Goal: Information Seeking & Learning: Learn about a topic

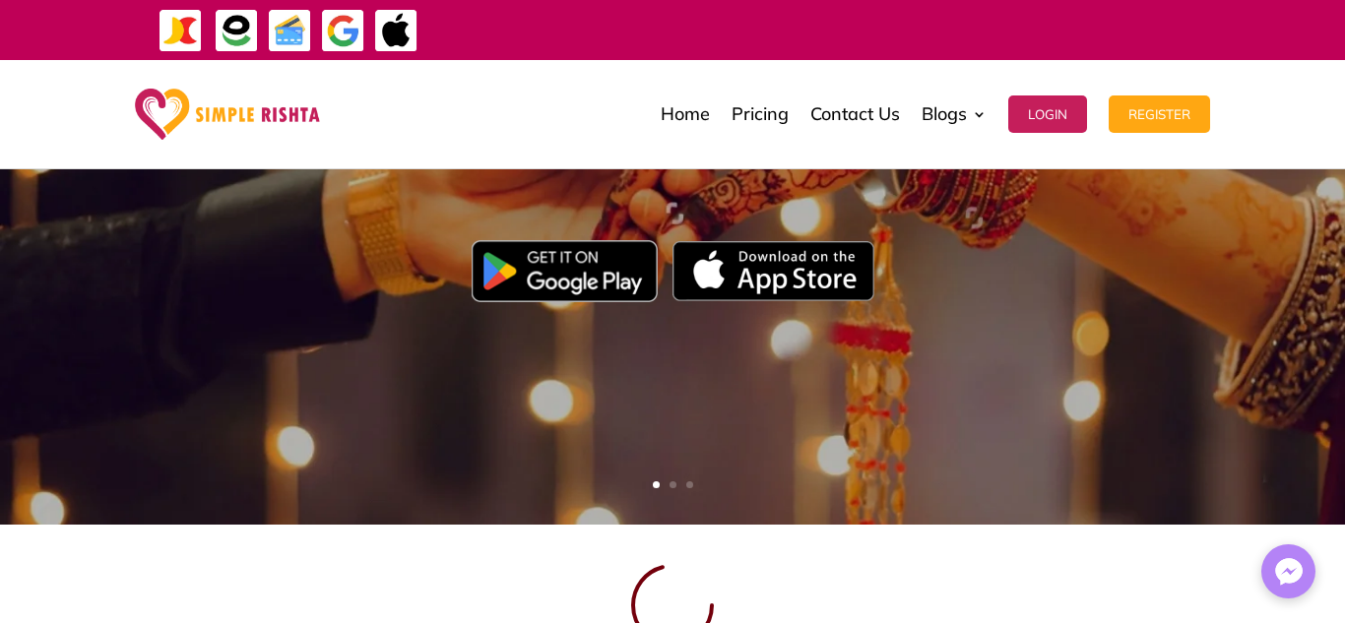
click at [600, 278] on img at bounding box center [565, 270] width 186 height 61
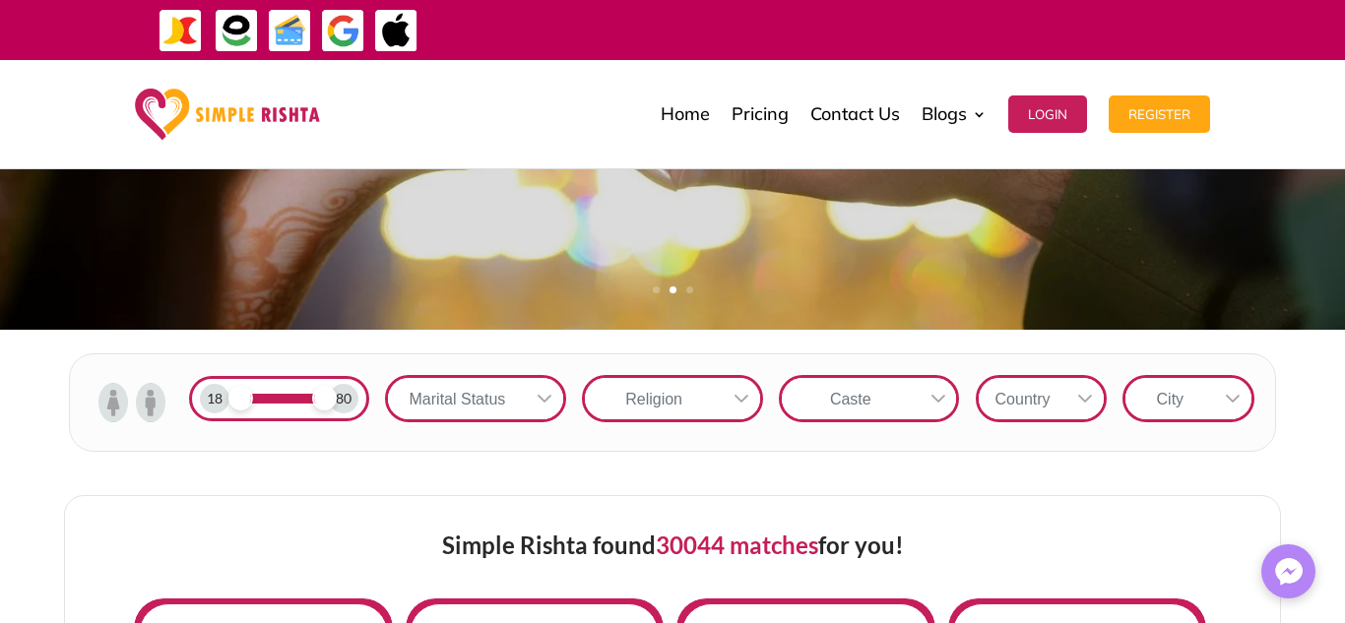
scroll to position [500, 0]
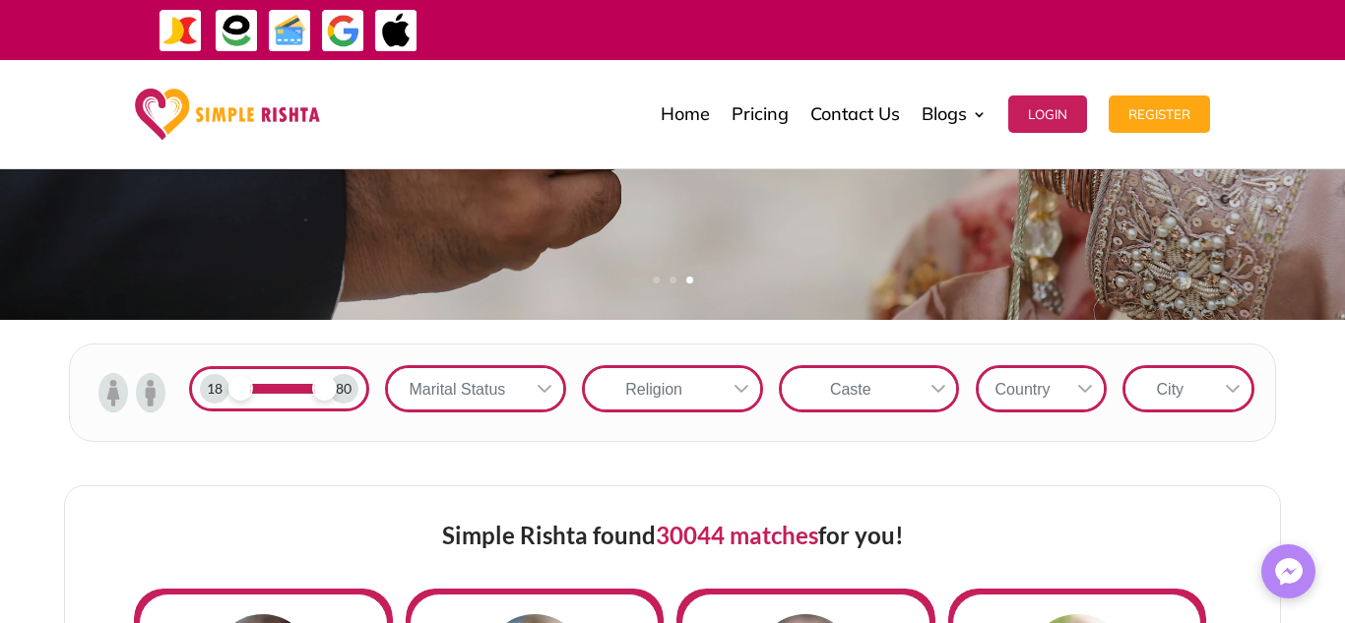
click at [1084, 389] on icon at bounding box center [1085, 389] width 16 height 16
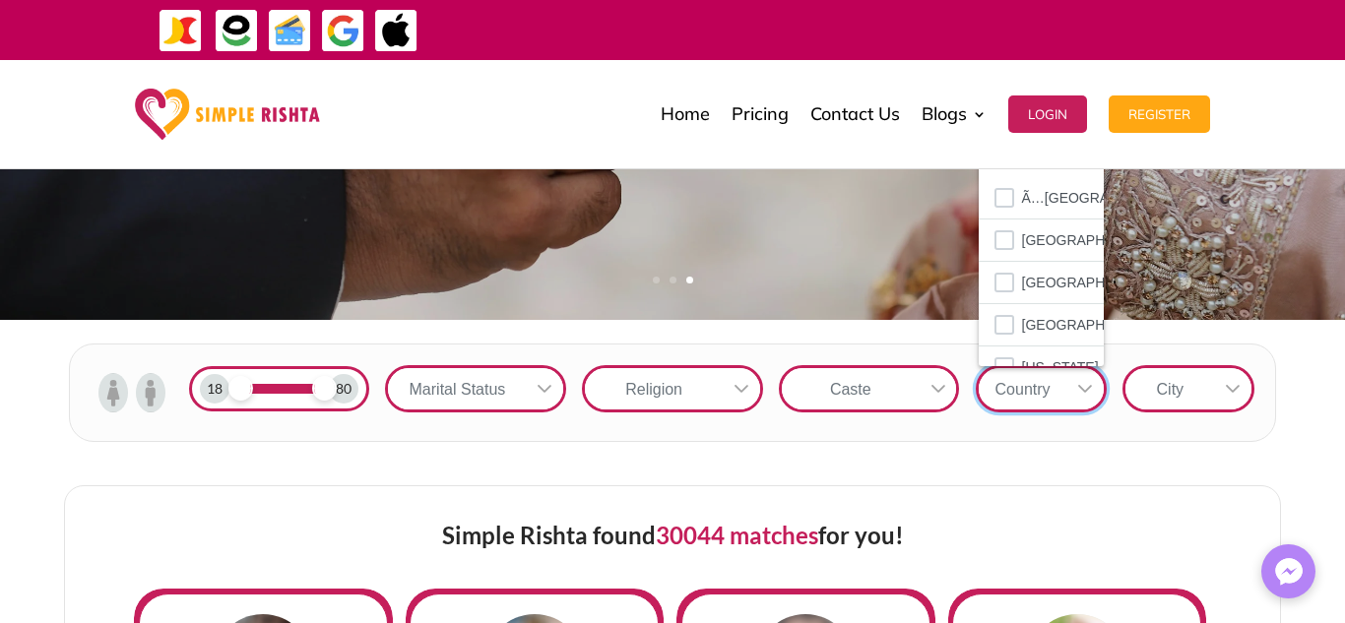
scroll to position [22, 3]
click at [1081, 389] on icon at bounding box center [1085, 389] width 16 height 16
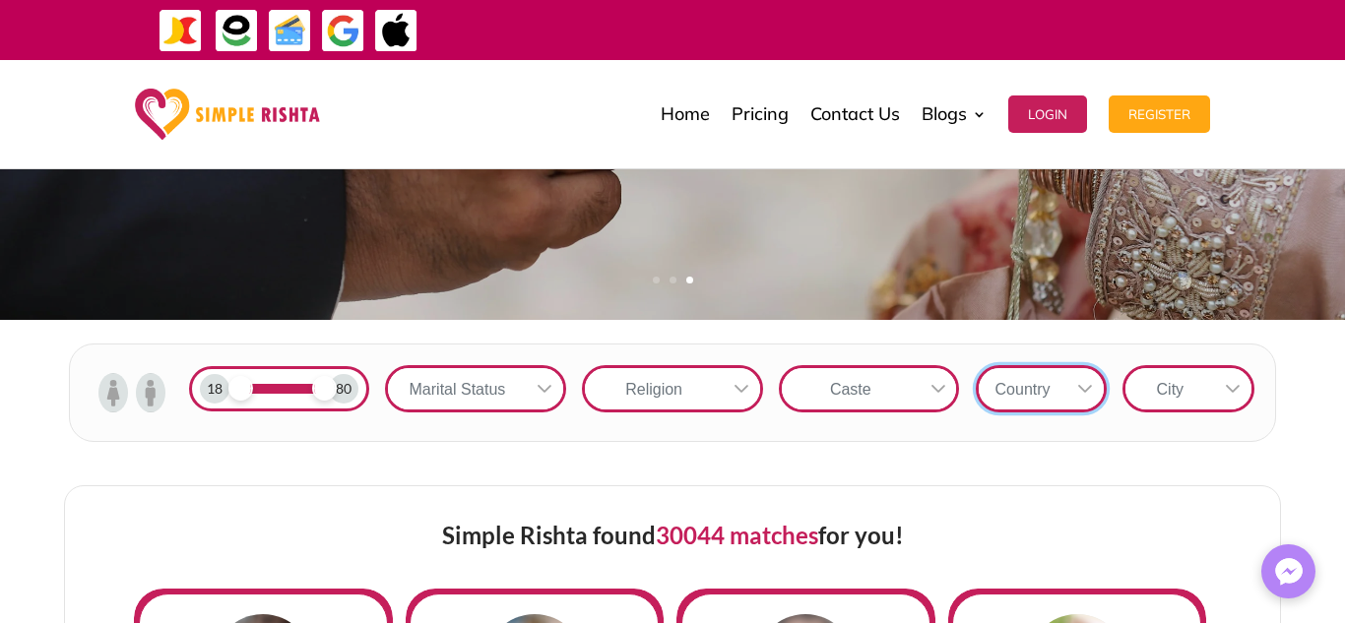
click at [1081, 389] on icon at bounding box center [1085, 389] width 16 height 16
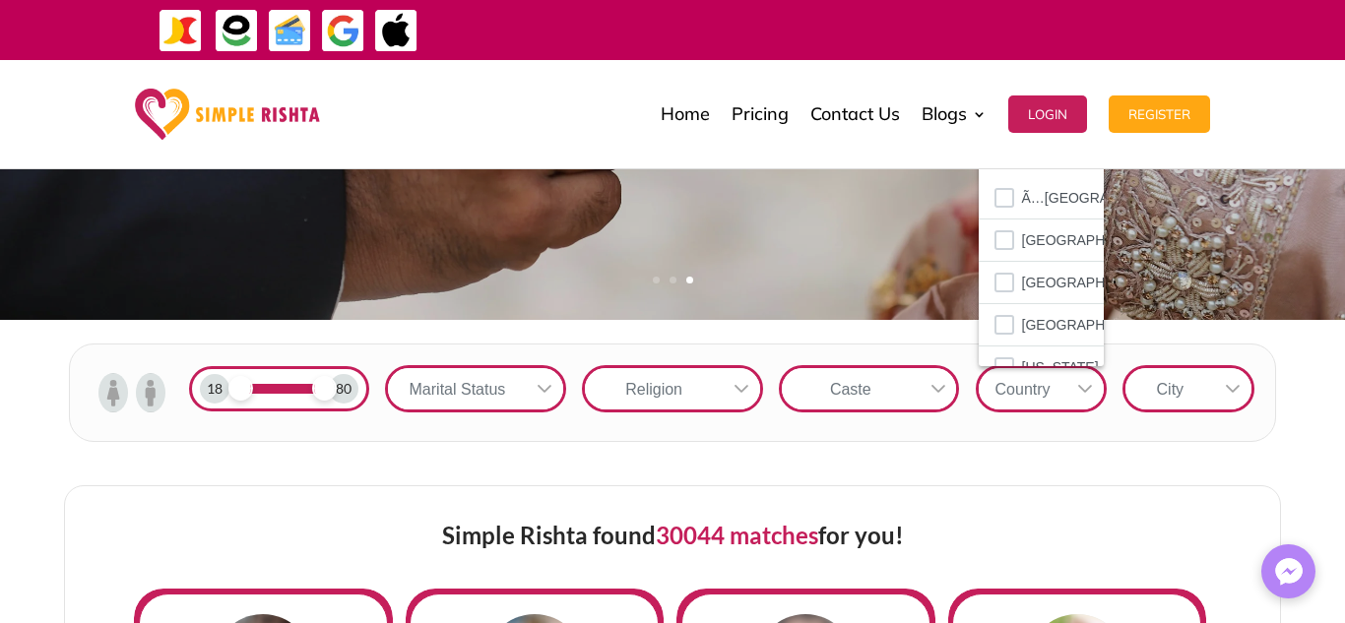
click at [1081, 389] on icon at bounding box center [1085, 389] width 16 height 16
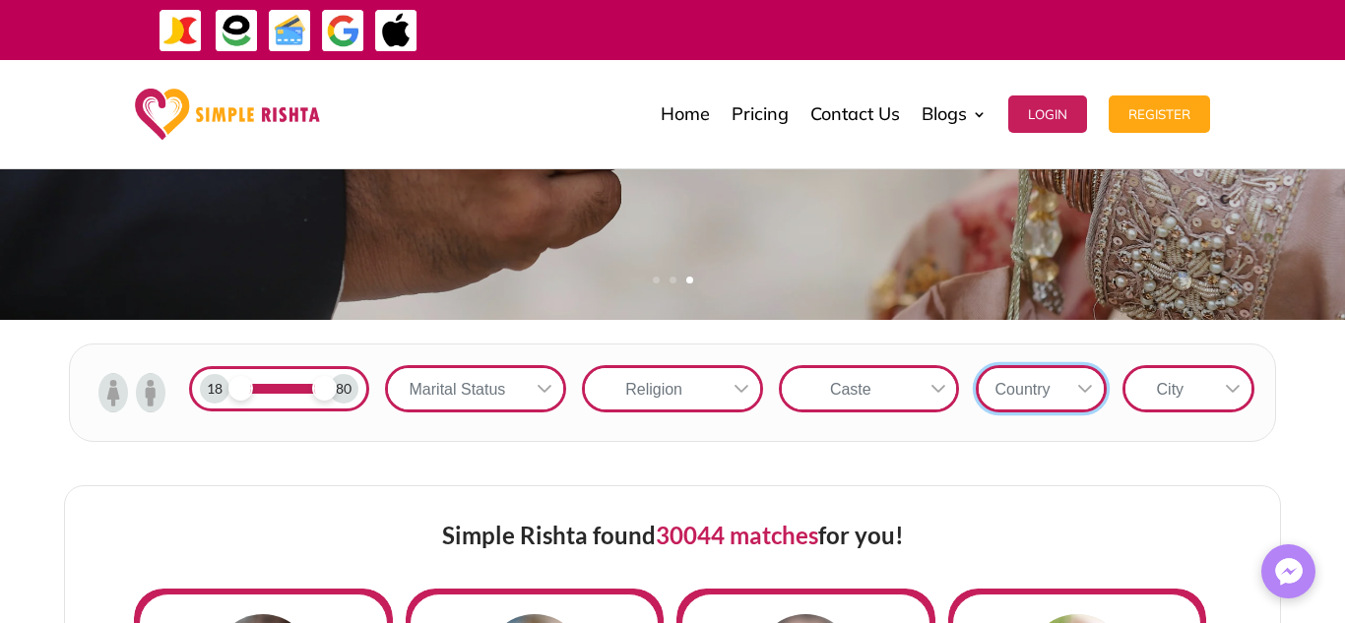
click at [1080, 388] on icon at bounding box center [1085, 389] width 16 height 16
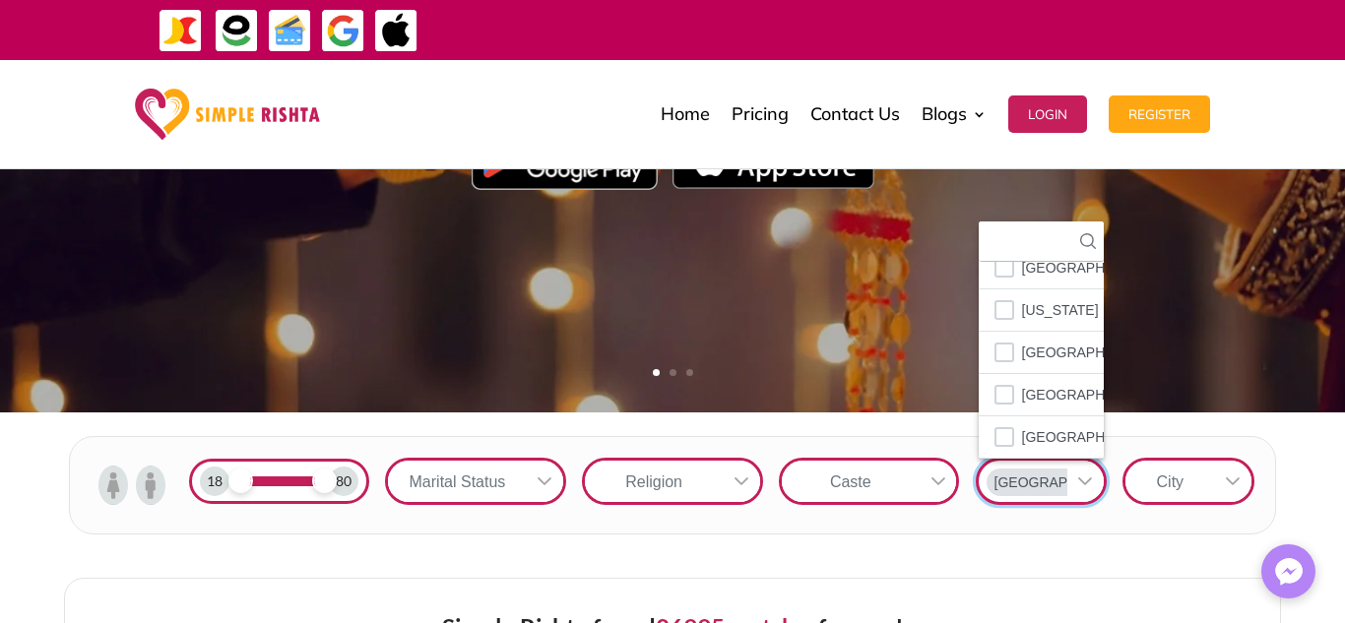
scroll to position [379, 0]
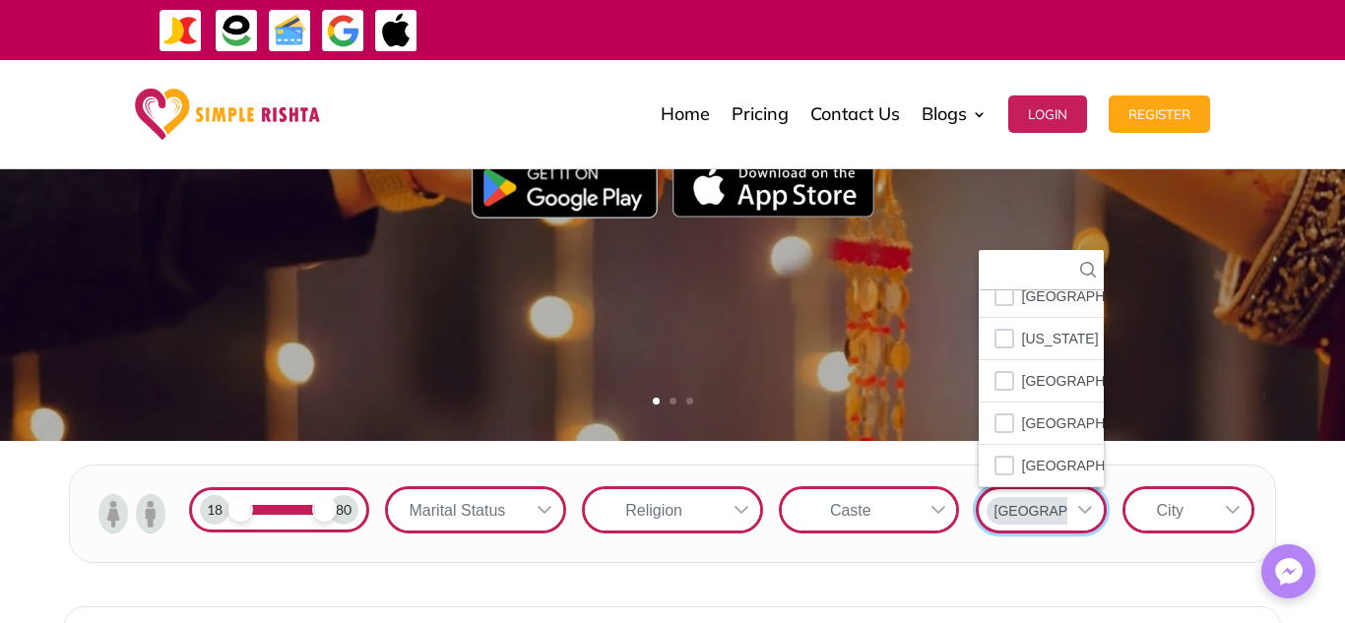
click at [1205, 510] on div "City" at bounding box center [1169, 509] width 89 height 41
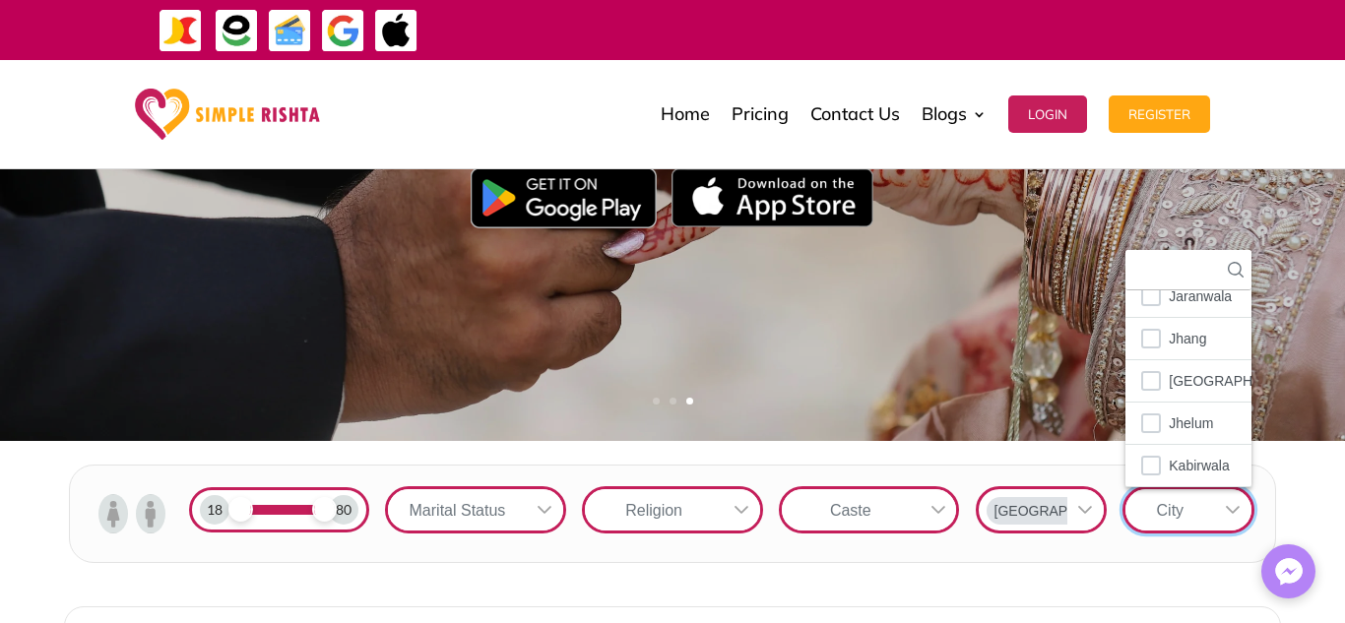
scroll to position [1913, 0]
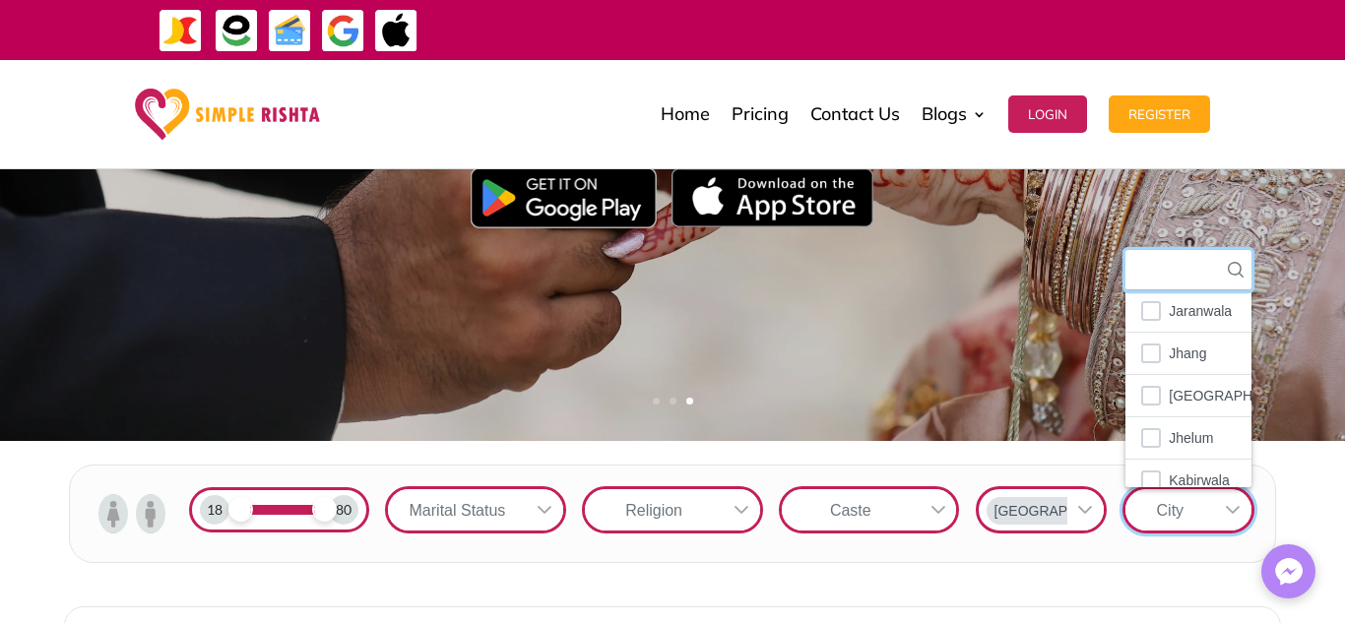
click at [1229, 279] on input "text" at bounding box center [1188, 270] width 126 height 40
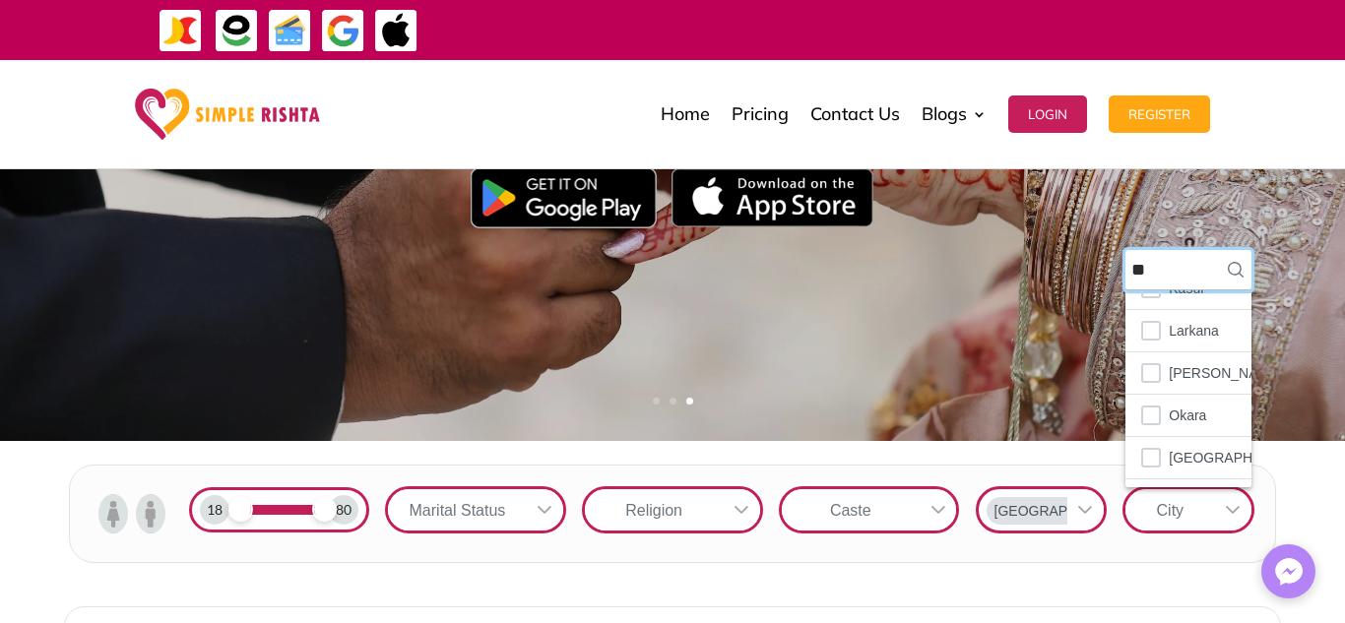
scroll to position [0, 0]
type input "***"
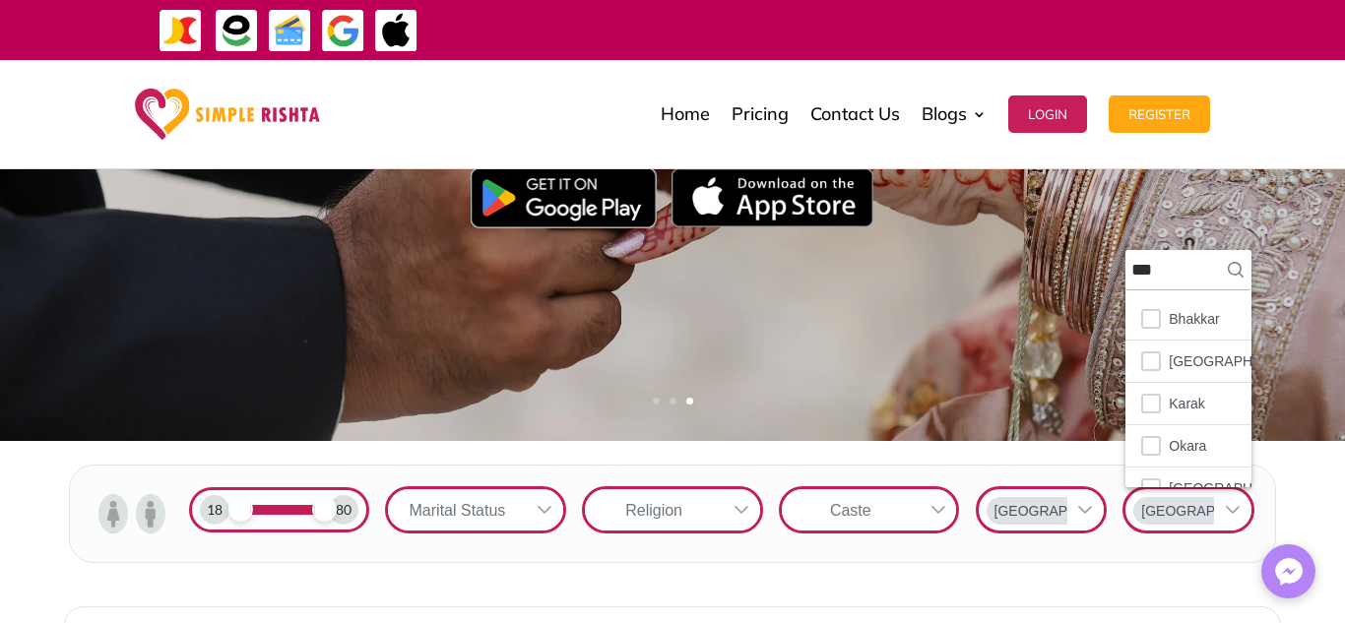
click at [891, 500] on div "Caste" at bounding box center [851, 509] width 138 height 41
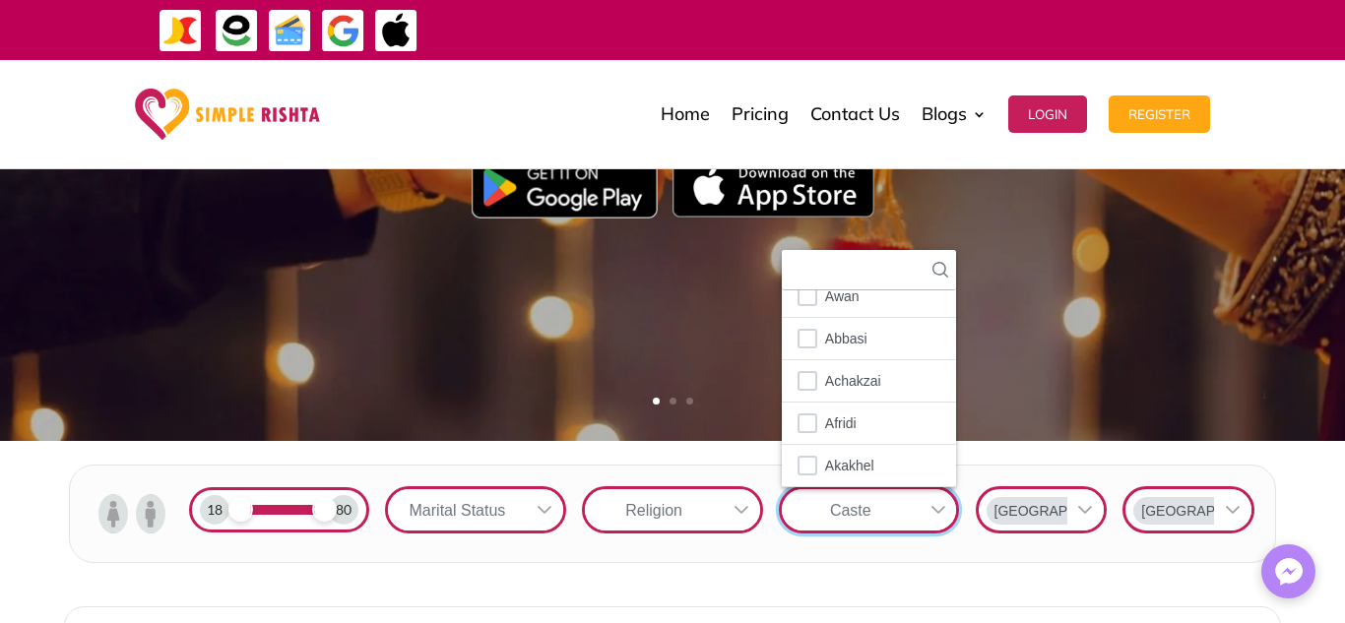
scroll to position [8, 0]
click at [935, 272] on icon at bounding box center [940, 270] width 16 height 16
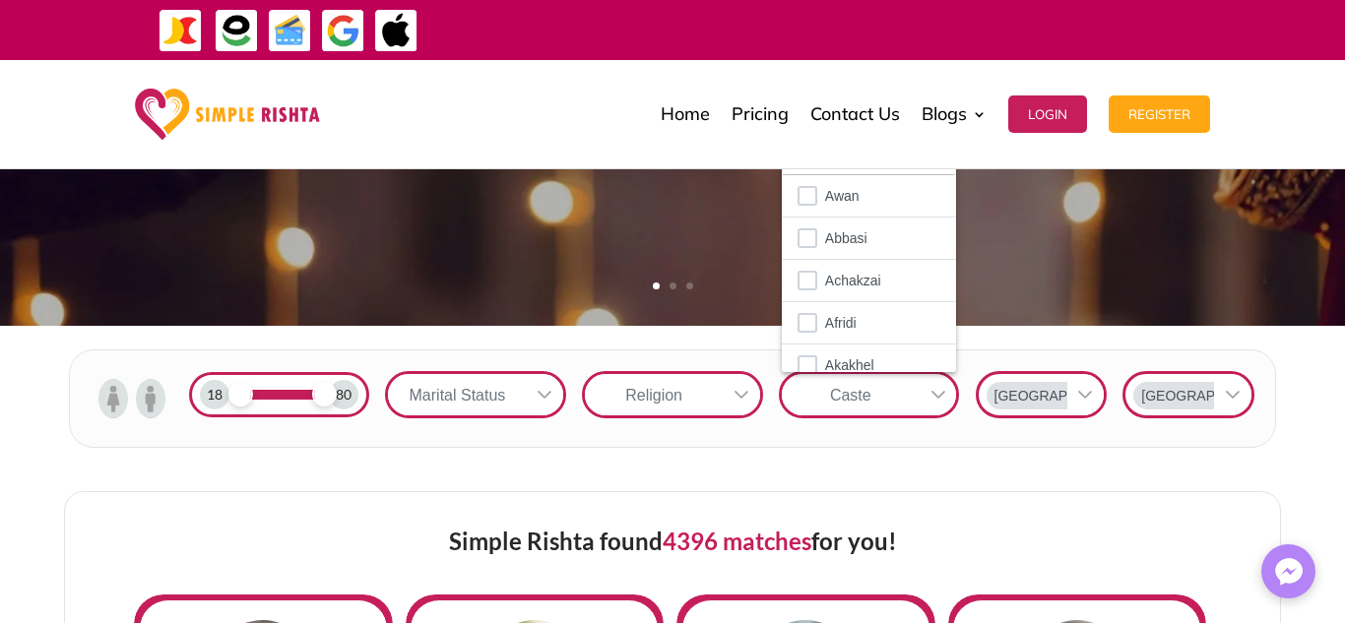
scroll to position [495, 0]
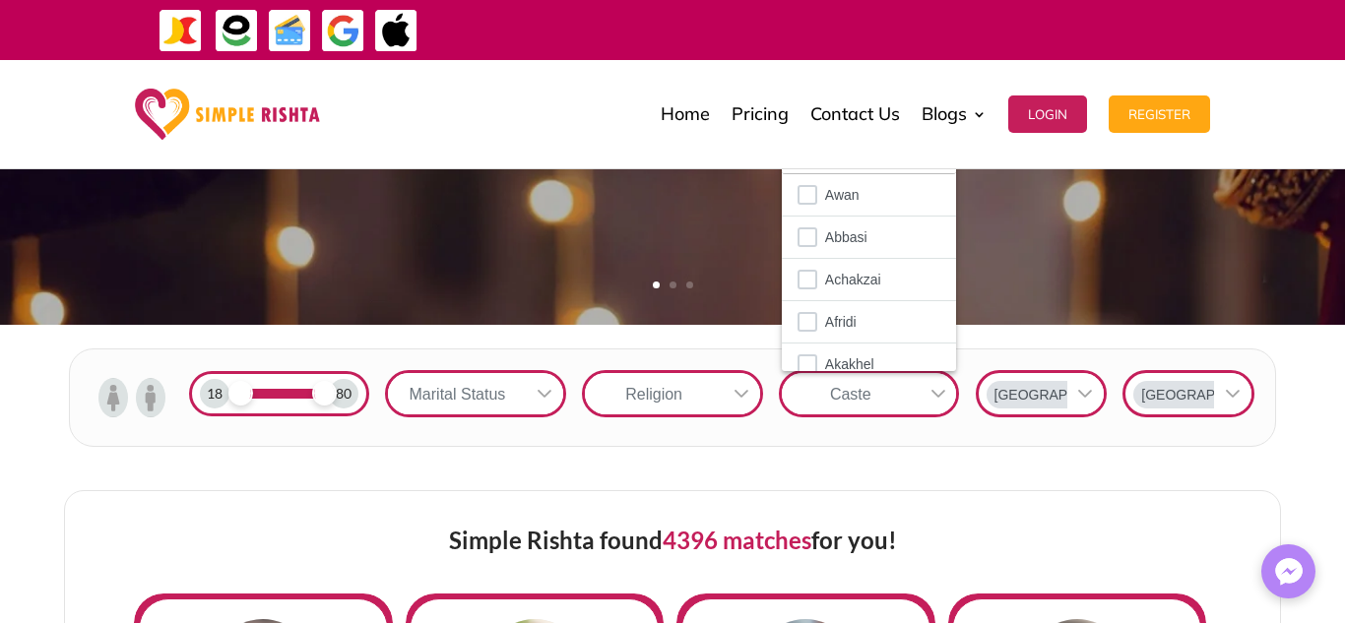
click at [728, 387] on div at bounding box center [741, 393] width 37 height 41
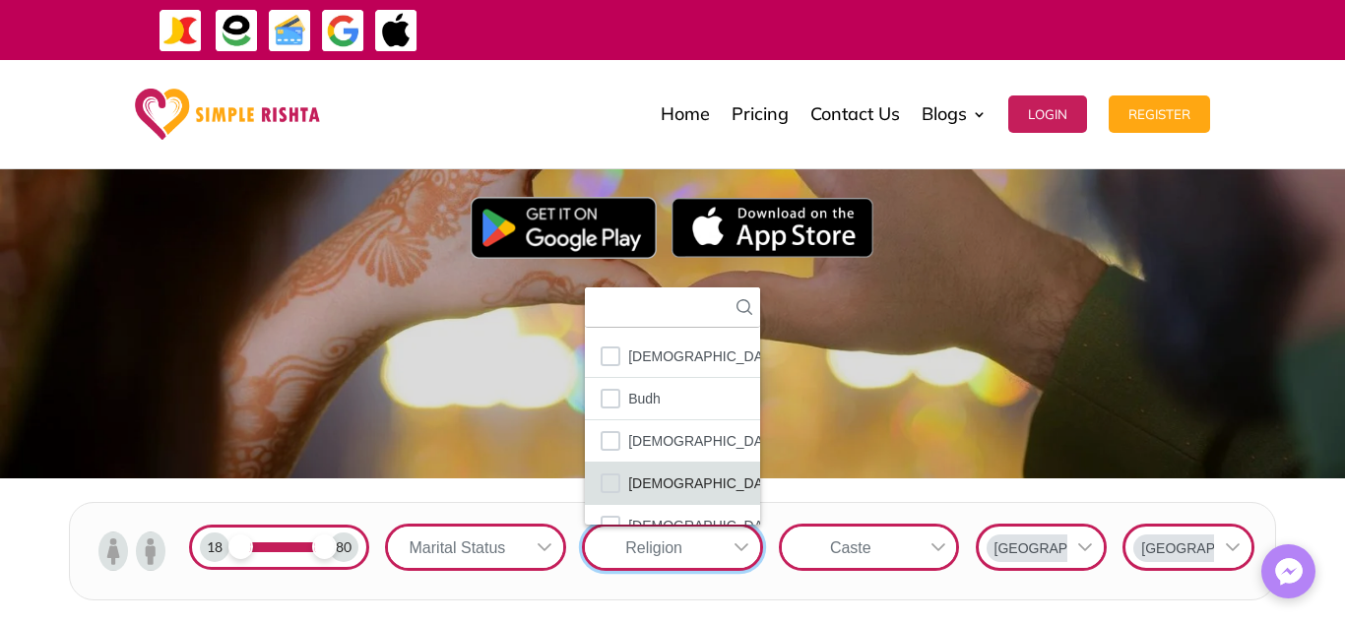
scroll to position [335, 0]
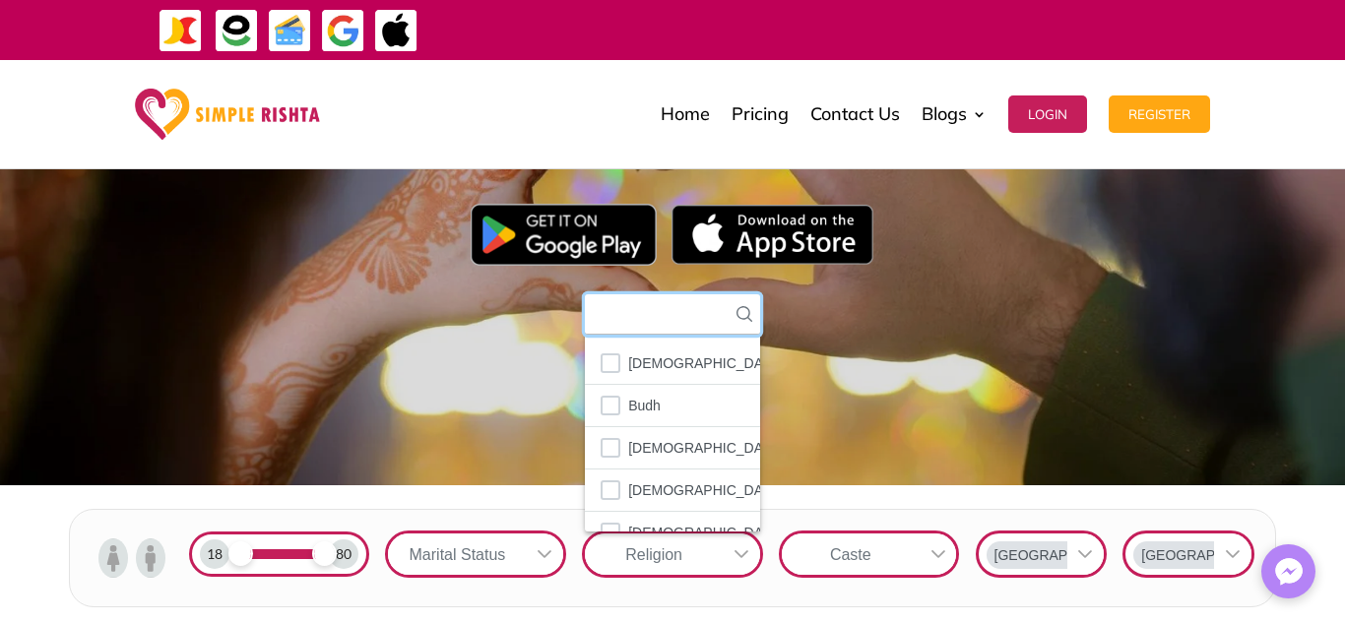
click at [704, 311] on input "text" at bounding box center [672, 314] width 175 height 40
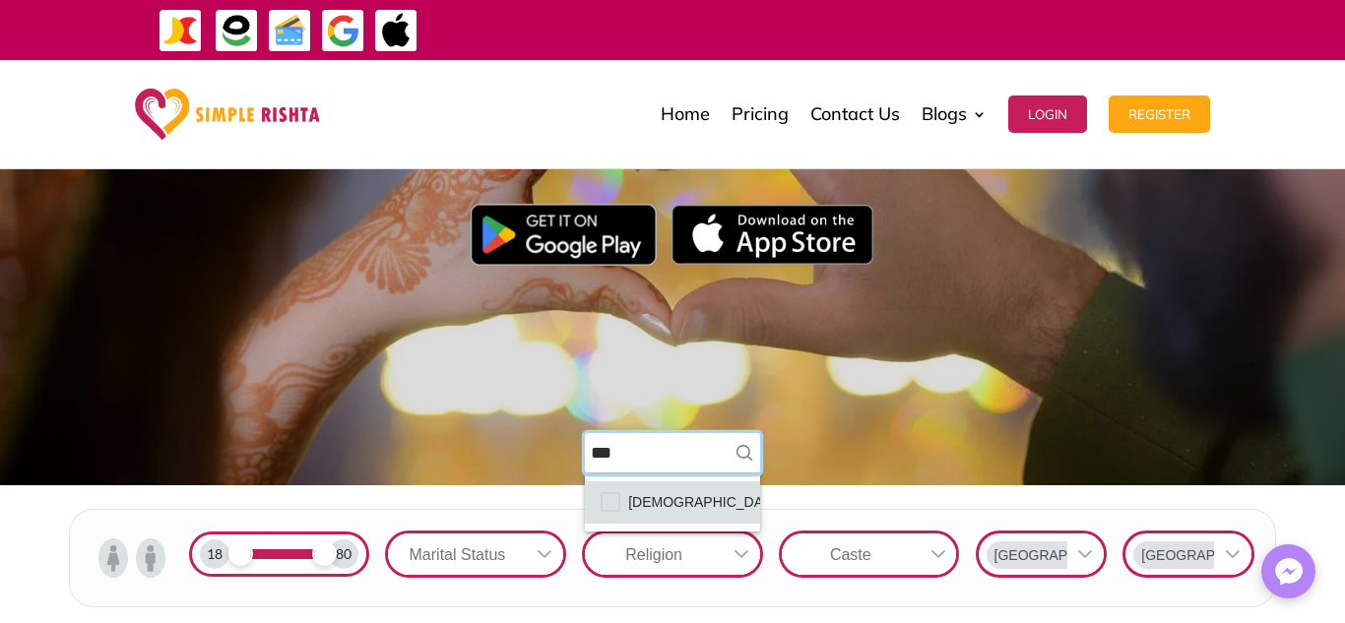
type input "***"
click at [621, 503] on li "[DEMOGRAPHIC_DATA]" at bounding box center [672, 502] width 175 height 42
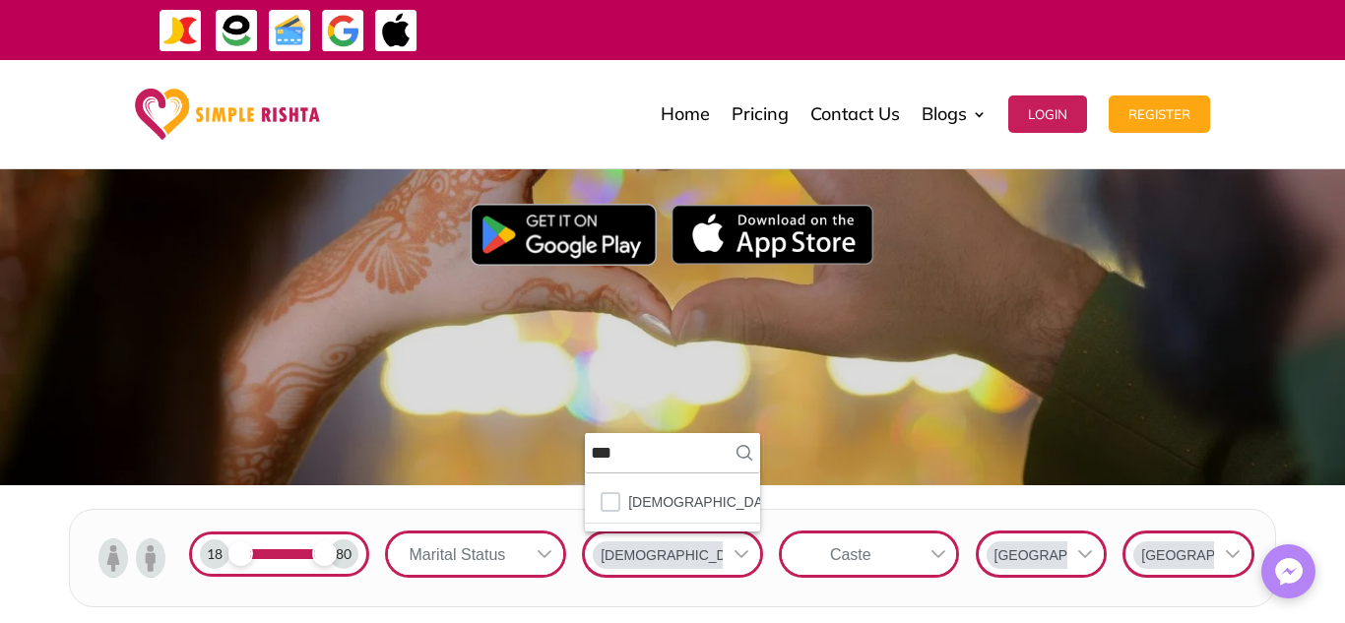
click at [539, 535] on div at bounding box center [544, 554] width 37 height 41
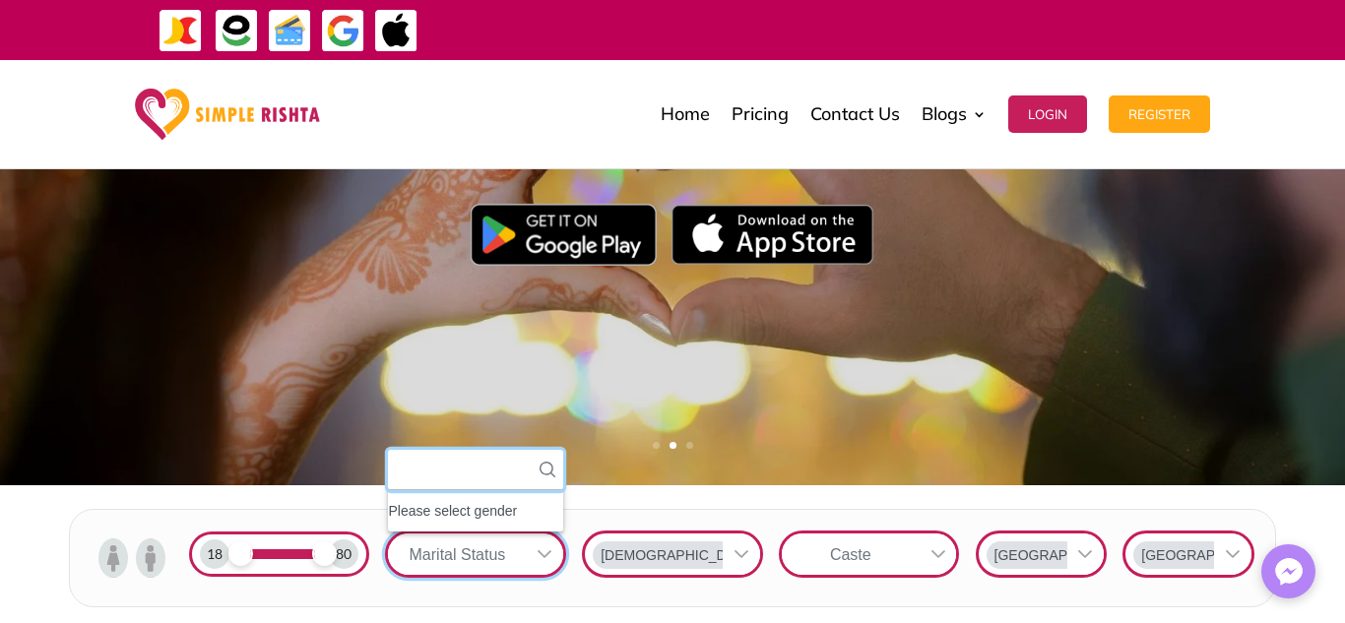
click at [505, 474] on input "text" at bounding box center [475, 470] width 175 height 40
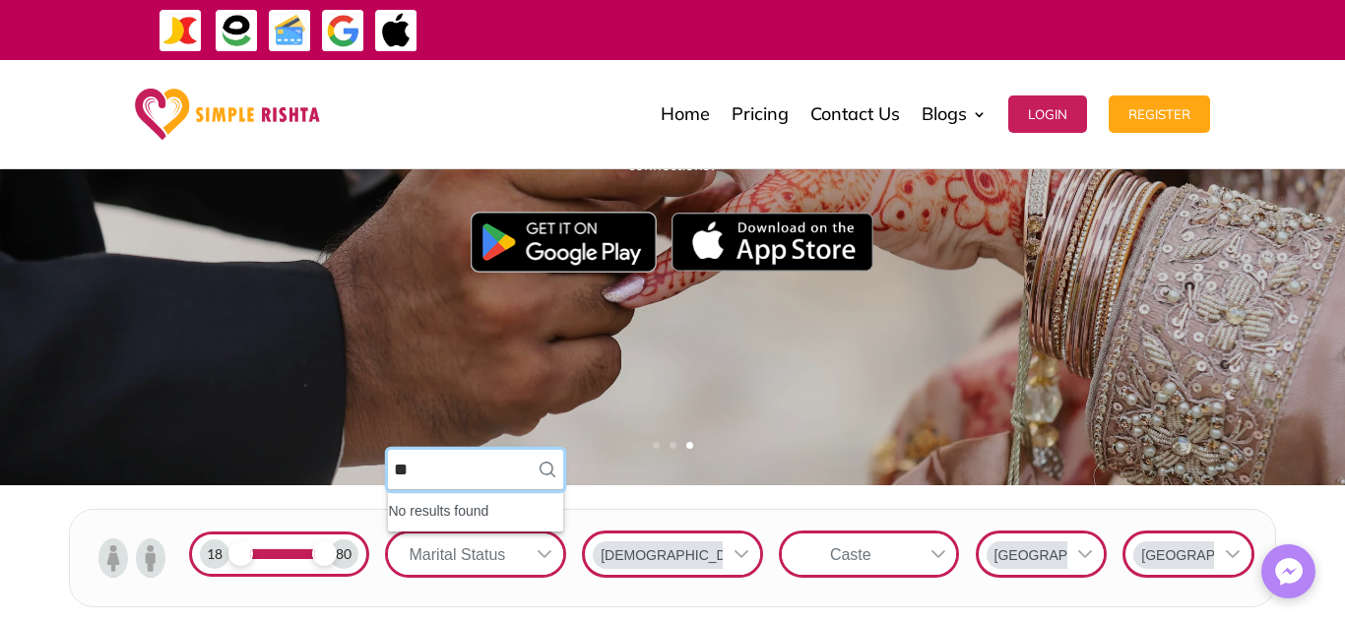
type input "*"
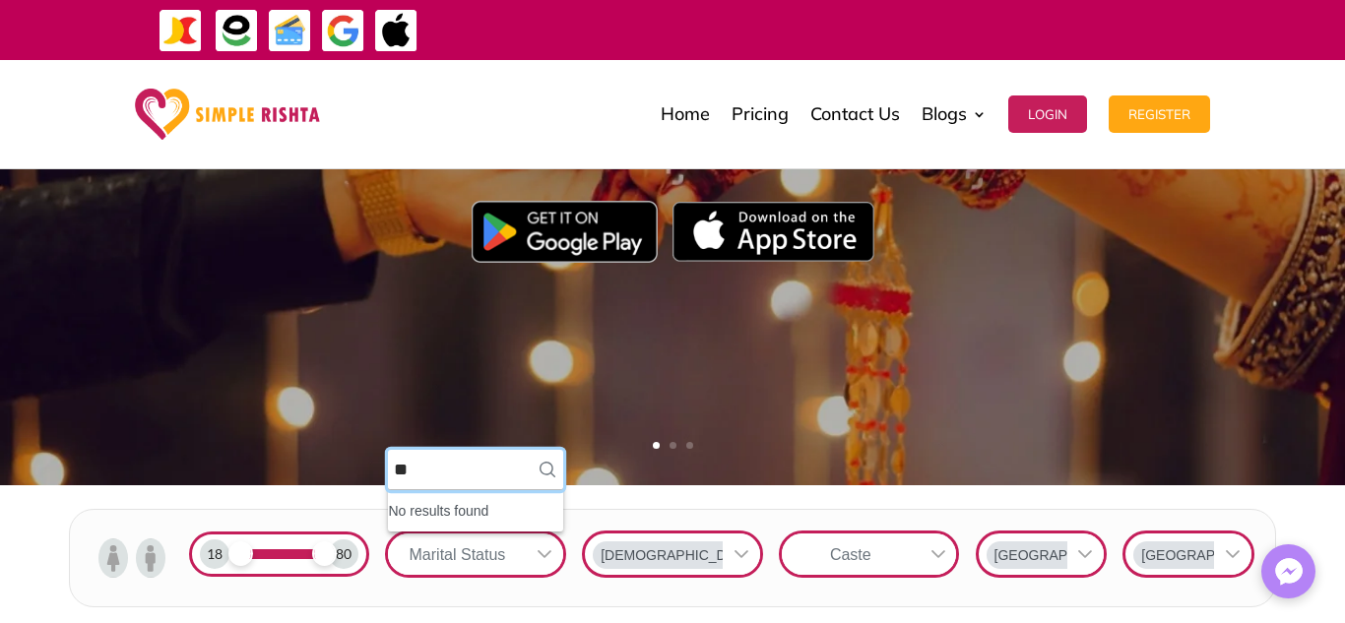
type input "*"
click at [150, 553] on img at bounding box center [151, 557] width 30 height 39
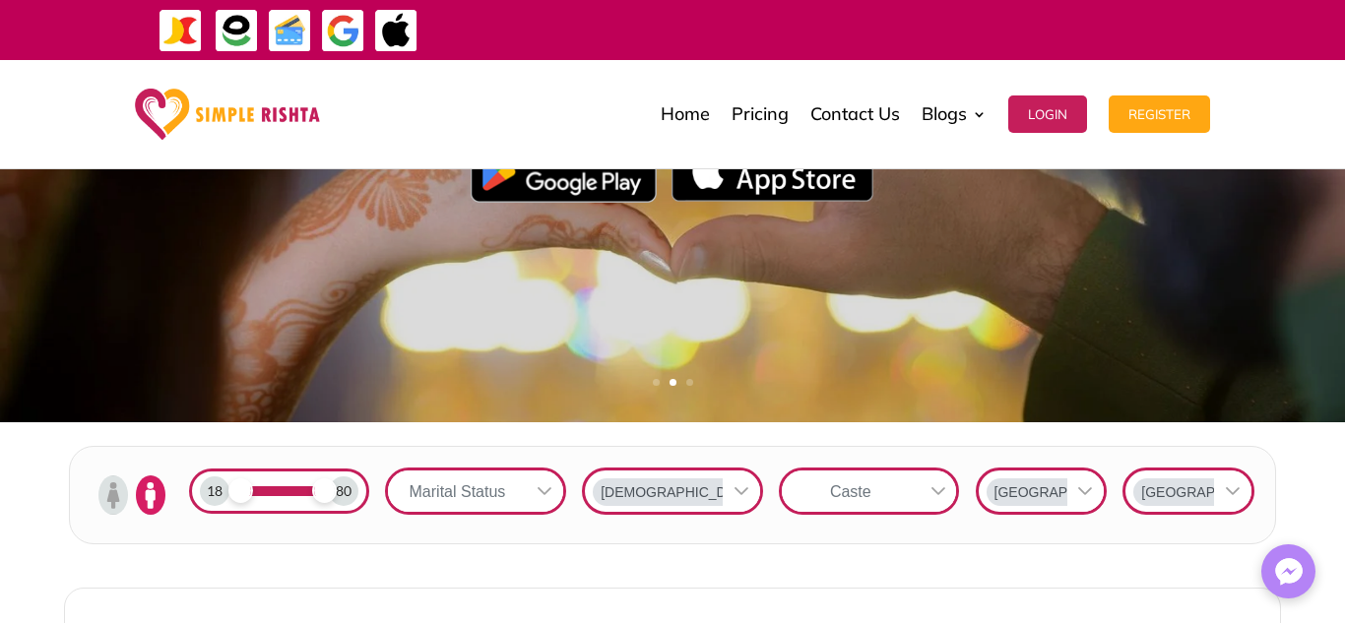
scroll to position [401, 0]
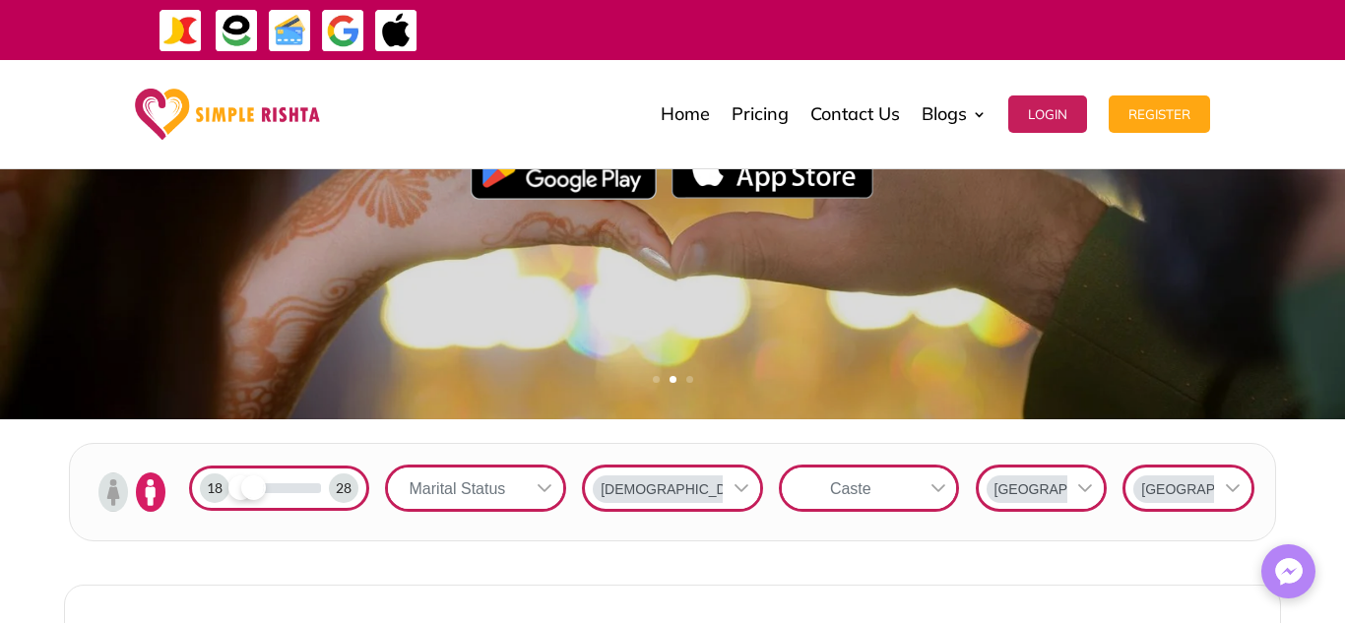
drag, startPoint x: 321, startPoint y: 485, endPoint x: 252, endPoint y: 483, distance: 68.9
click at [252, 483] on span at bounding box center [253, 487] width 25 height 25
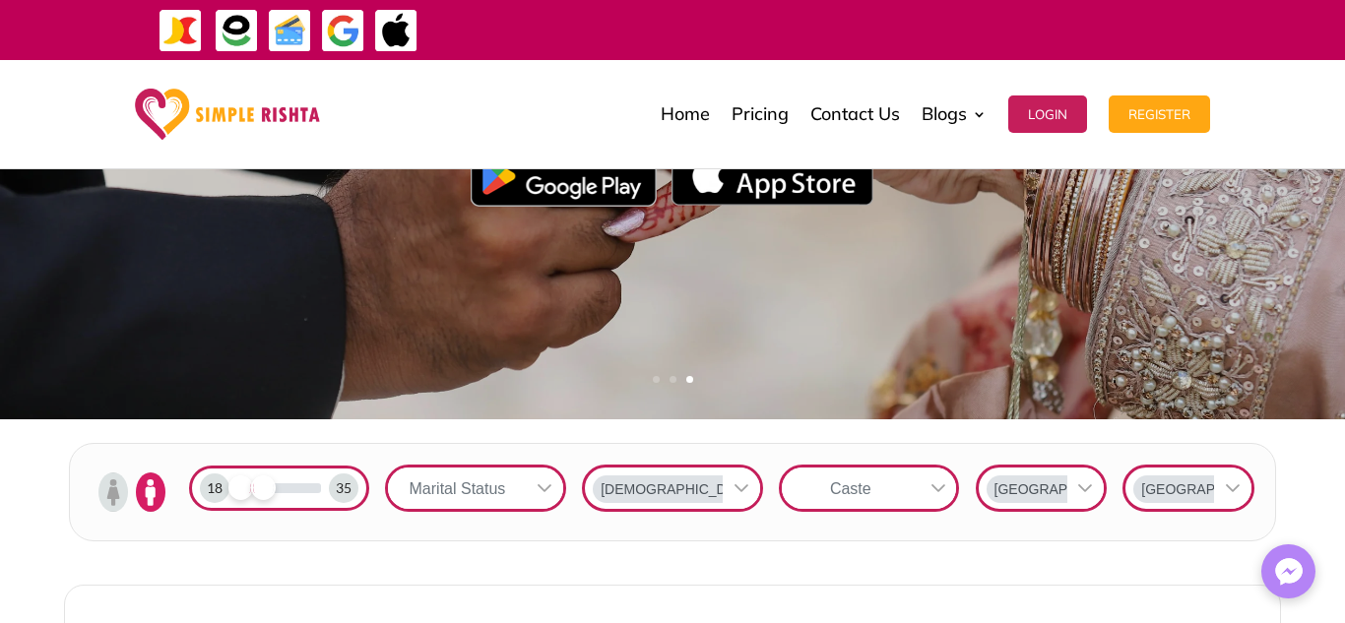
drag, startPoint x: 252, startPoint y: 483, endPoint x: 261, endPoint y: 488, distance: 10.1
click at [261, 488] on span at bounding box center [263, 487] width 25 height 25
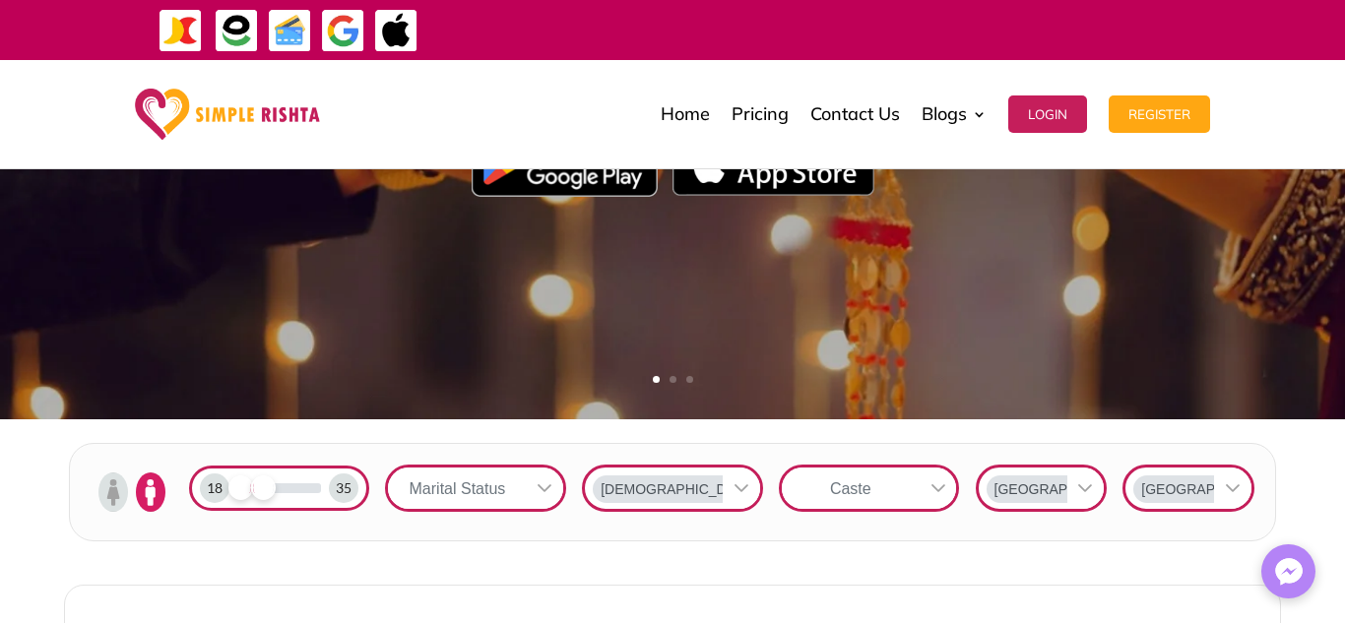
drag, startPoint x: 228, startPoint y: 482, endPoint x: 240, endPoint y: 482, distance: 11.8
click at [240, 482] on span at bounding box center [240, 487] width 25 height 25
drag, startPoint x: 233, startPoint y: 482, endPoint x: 251, endPoint y: 482, distance: 17.7
click at [251, 483] on div at bounding box center [279, 488] width 85 height 10
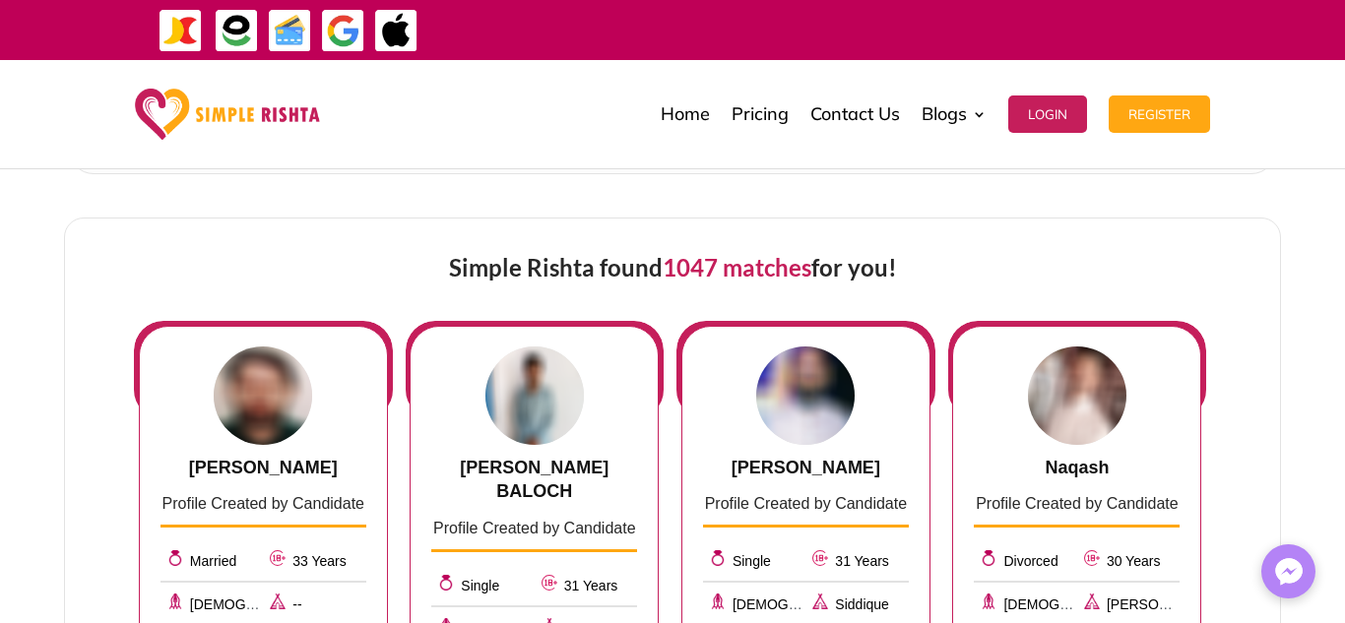
scroll to position [770, 0]
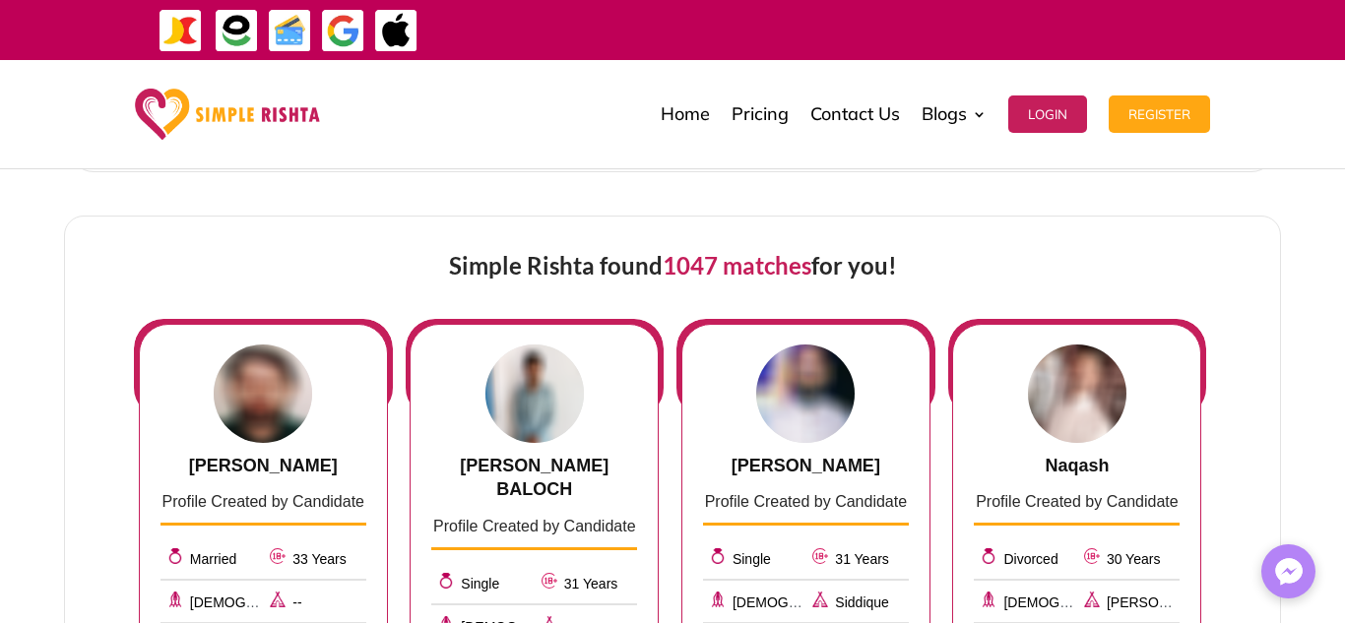
click at [926, 237] on div "Simple Rishta found 1047 matches for you!" at bounding box center [672, 268] width 1077 height 102
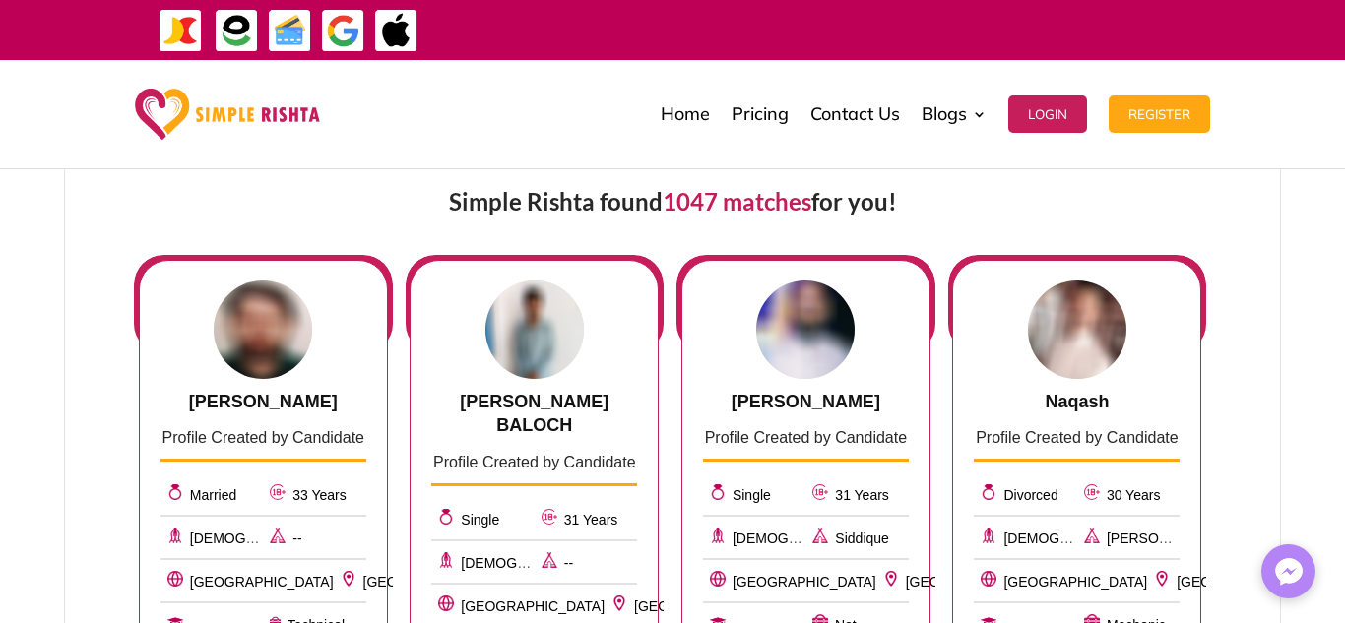
scroll to position [860, 0]
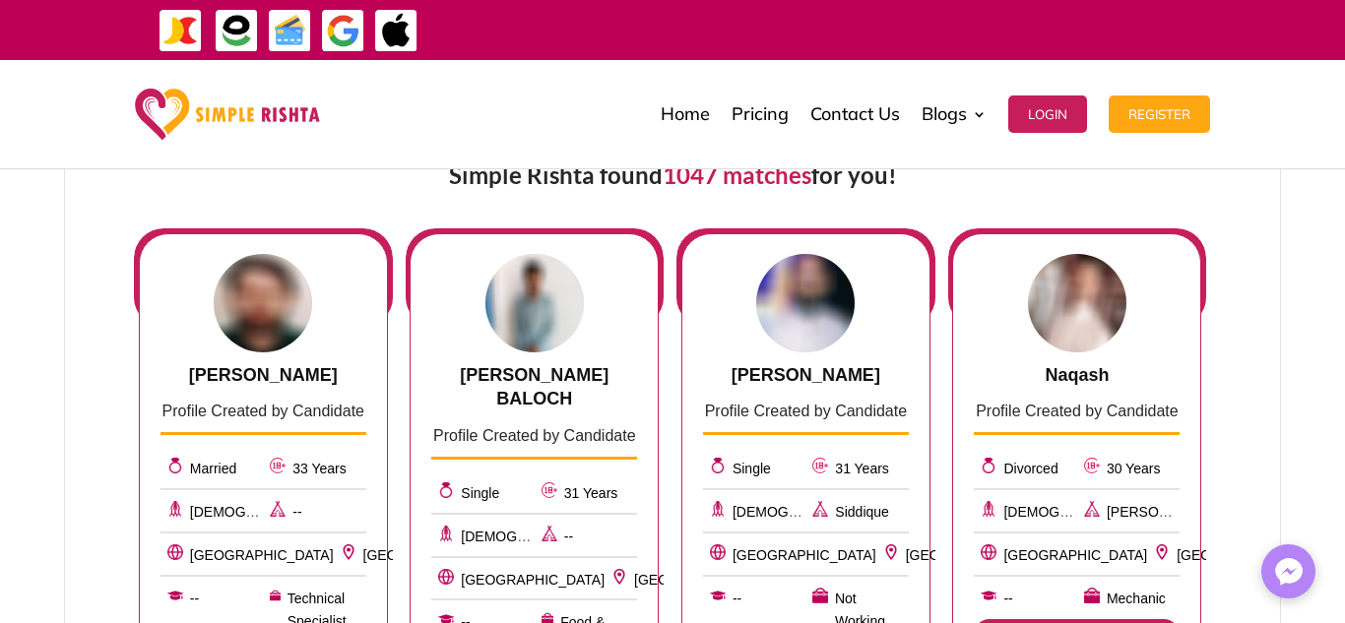
click at [248, 509] on div "[DEMOGRAPHIC_DATA]" at bounding box center [211, 511] width 102 height 28
click at [223, 525] on div "[DEMOGRAPHIC_DATA]" at bounding box center [211, 513] width 102 height 24
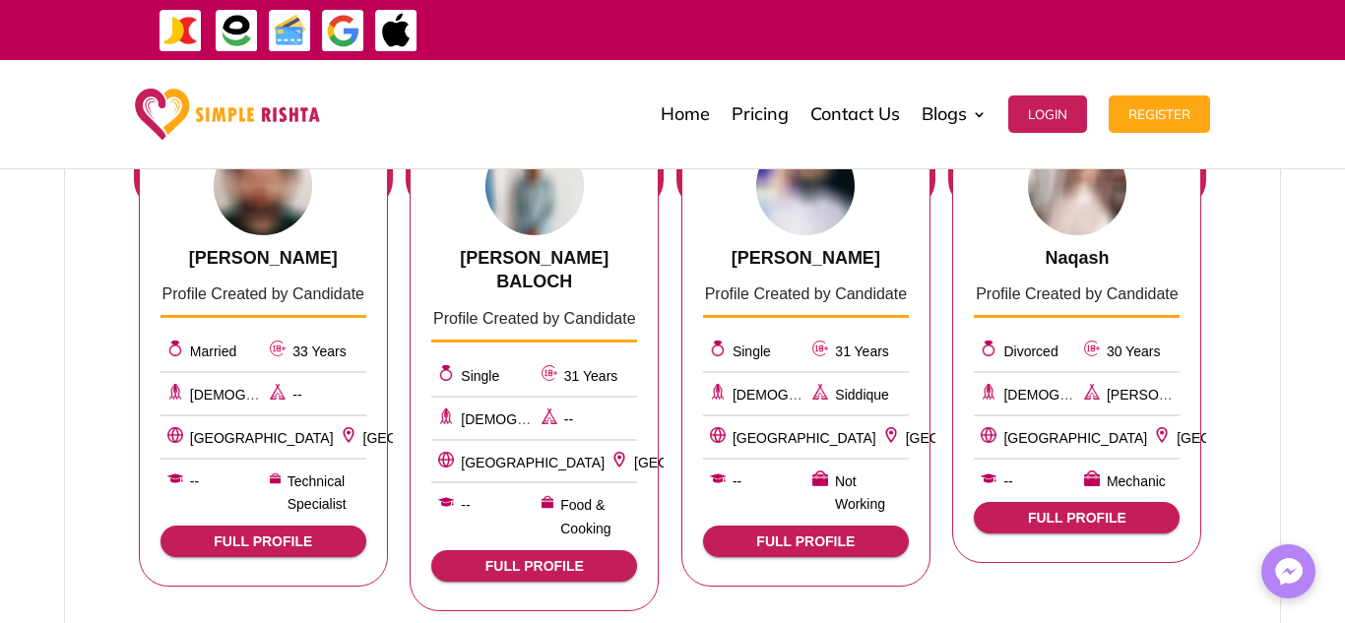
scroll to position [975, 0]
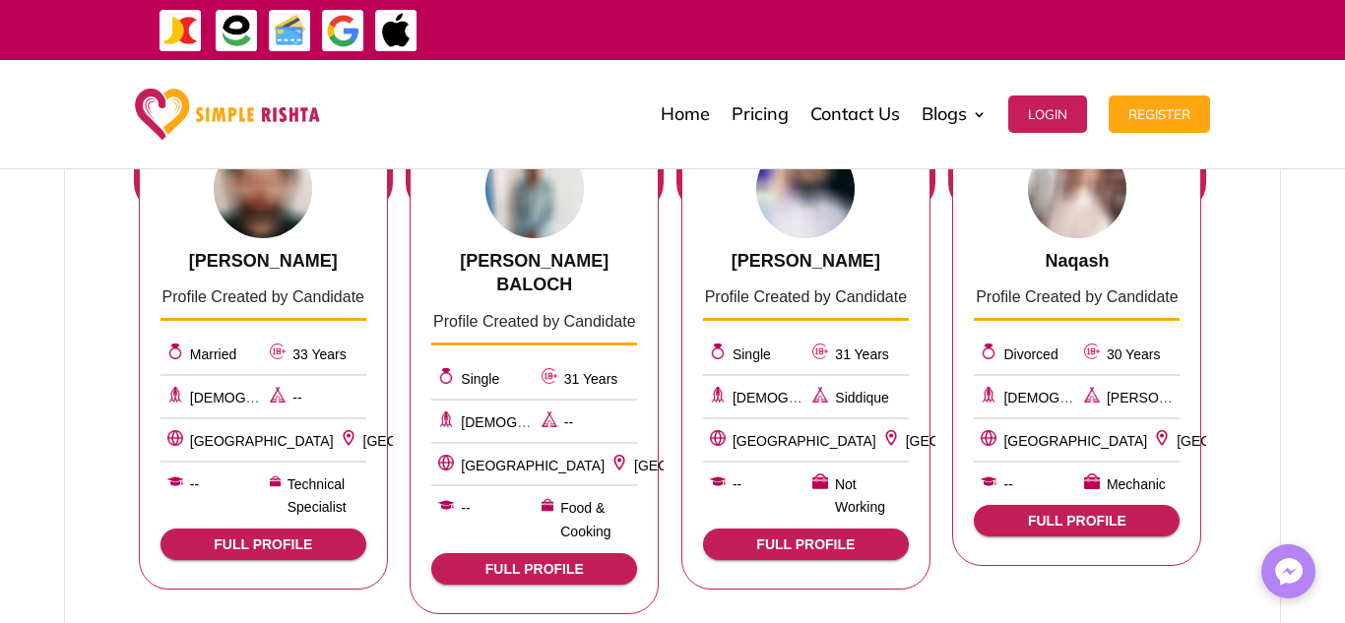
click at [824, 534] on button "FULL PROFILE" at bounding box center [806, 545] width 206 height 32
click at [823, 418] on hr at bounding box center [806, 418] width 206 height 2
click at [883, 441] on img at bounding box center [891, 438] width 16 height 16
click at [883, 447] on span at bounding box center [891, 441] width 16 height 16
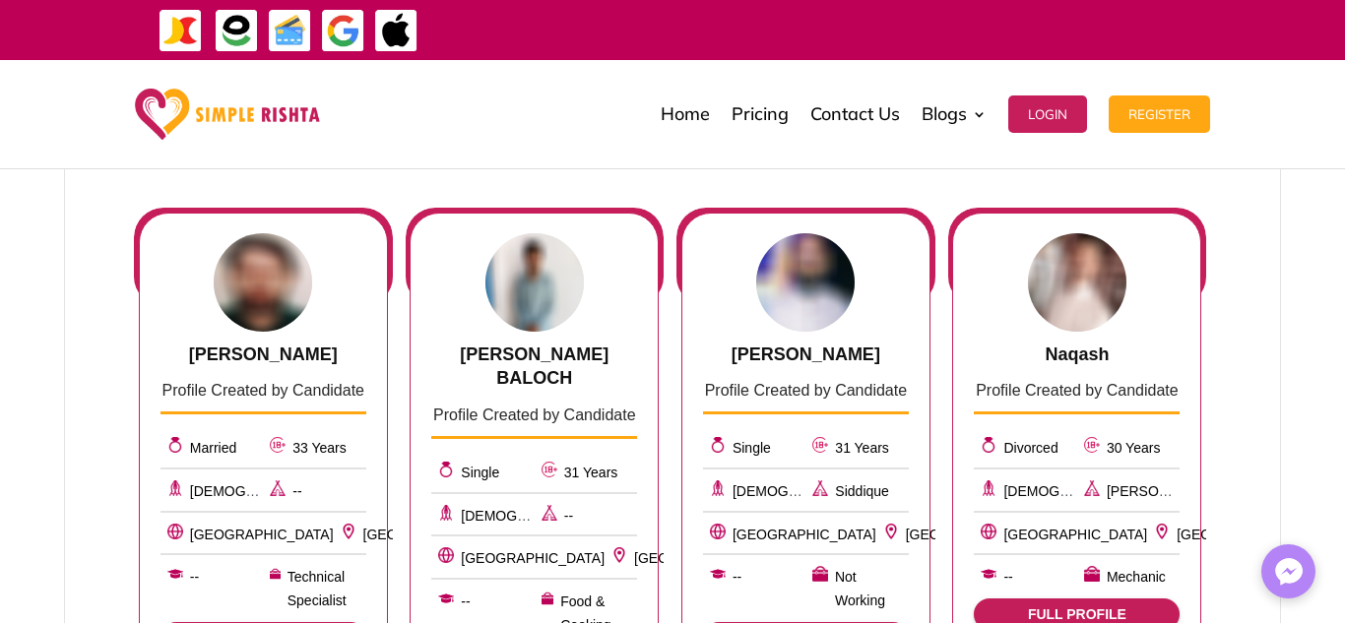
scroll to position [859, 0]
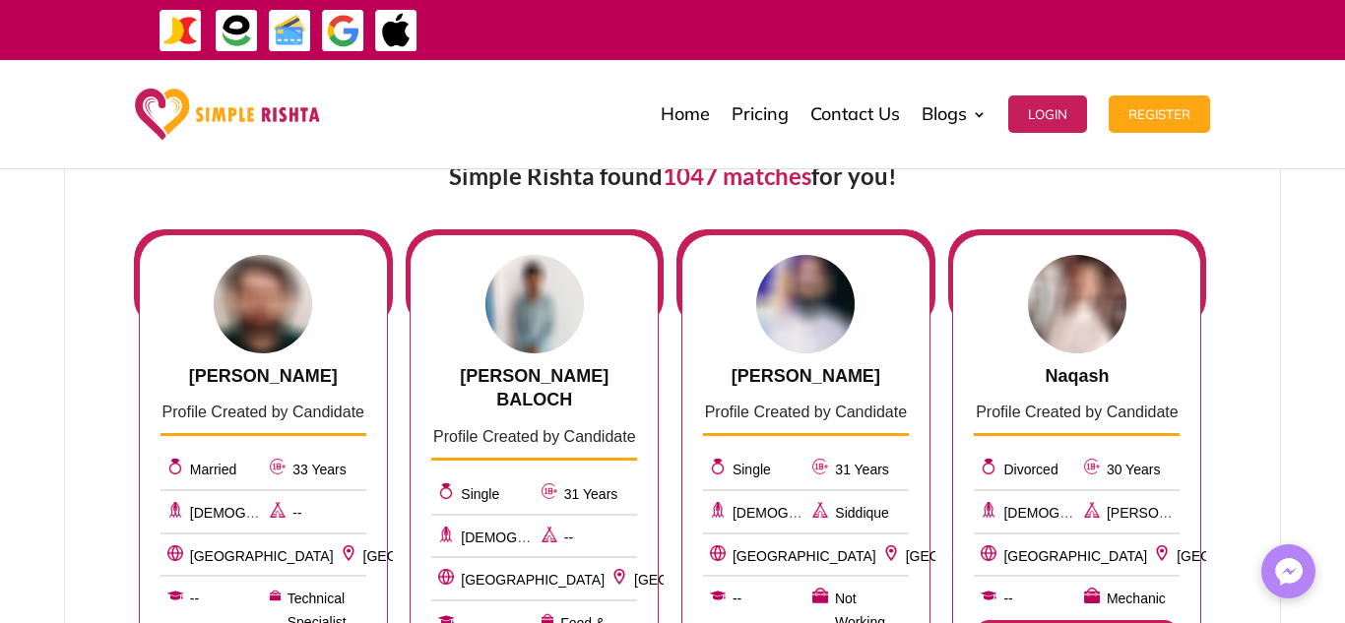
click at [802, 531] on div "Single 31 Years [DEMOGRAPHIC_DATA] [PERSON_NAME] [GEOGRAPHIC_DATA] [GEOGRAPHIC_…" at bounding box center [806, 539] width 206 height 191
click at [876, 543] on div "[GEOGRAPHIC_DATA]" at bounding box center [927, 555] width 102 height 28
click at [801, 536] on div "Single 31 Years [DEMOGRAPHIC_DATA] [PERSON_NAME] [GEOGRAPHIC_DATA] [GEOGRAPHIC_…" at bounding box center [806, 539] width 206 height 191
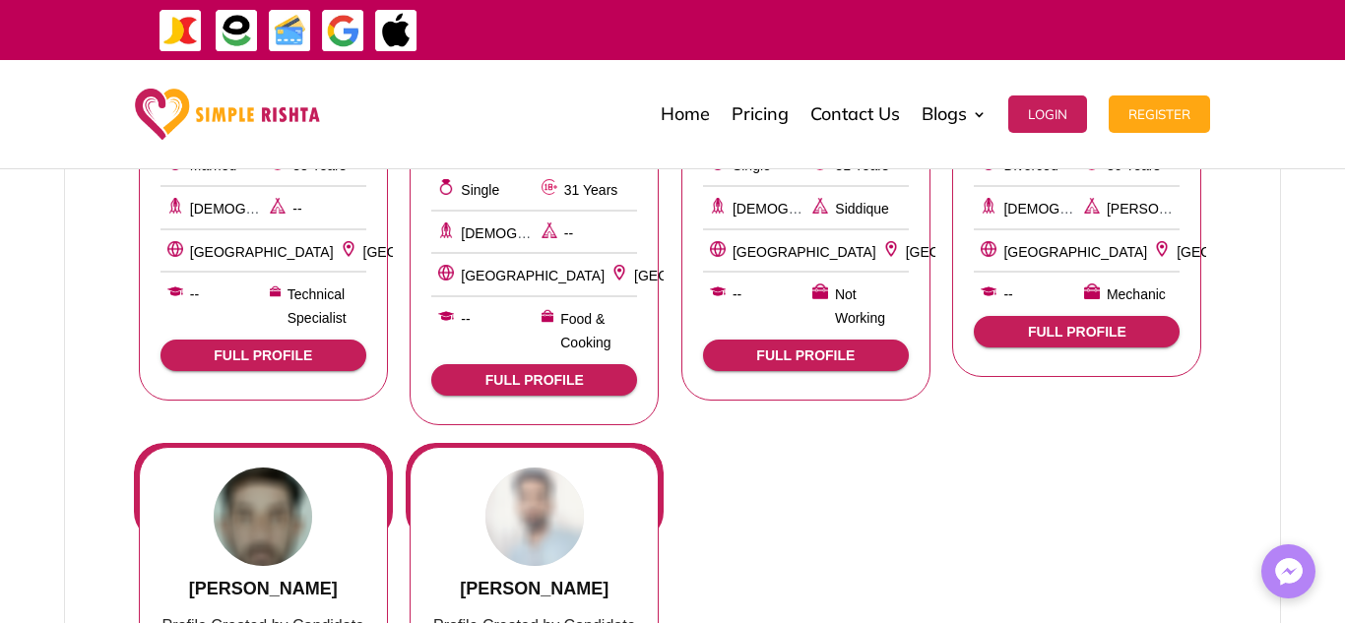
scroll to position [1165, 0]
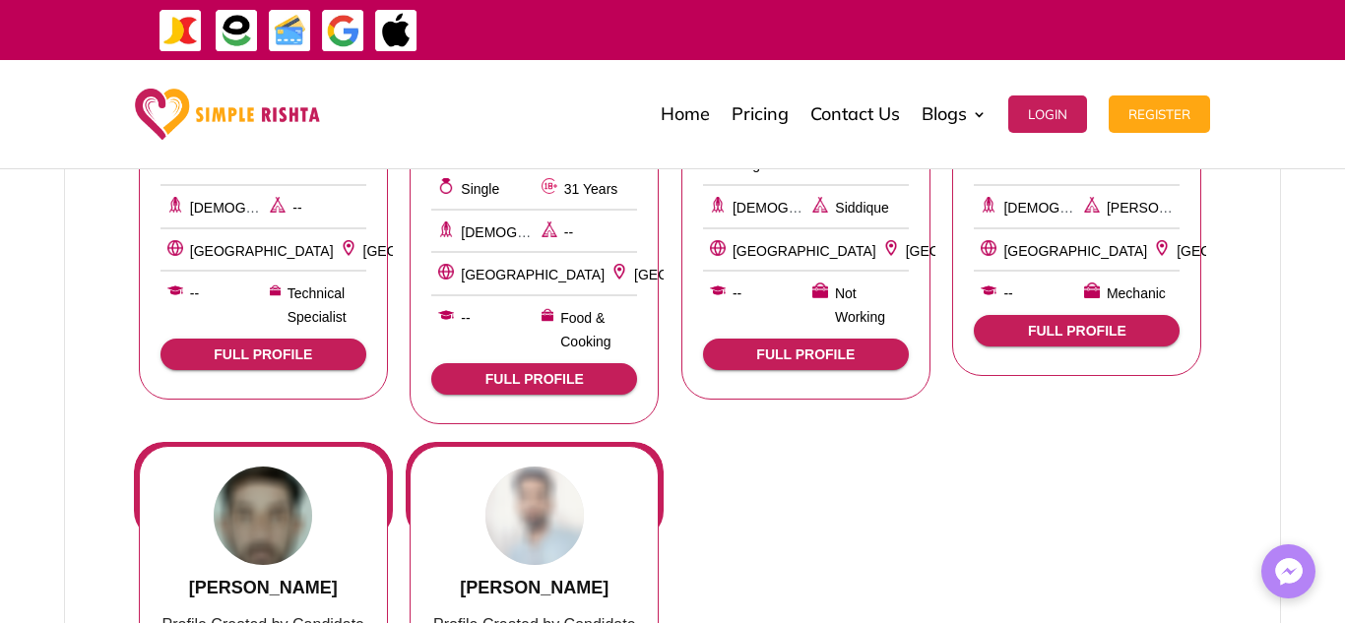
click at [826, 354] on span "FULL PROFILE" at bounding box center [806, 355] width 174 height 16
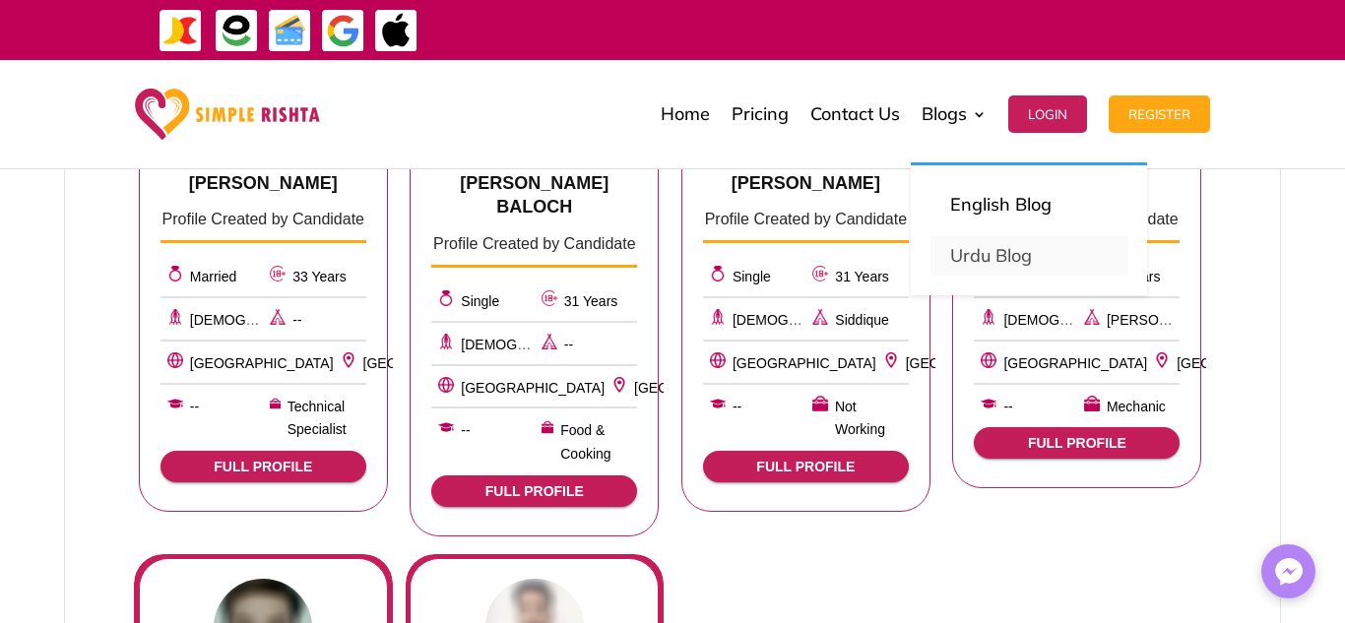
scroll to position [0, 0]
